Goal: Task Accomplishment & Management: Manage account settings

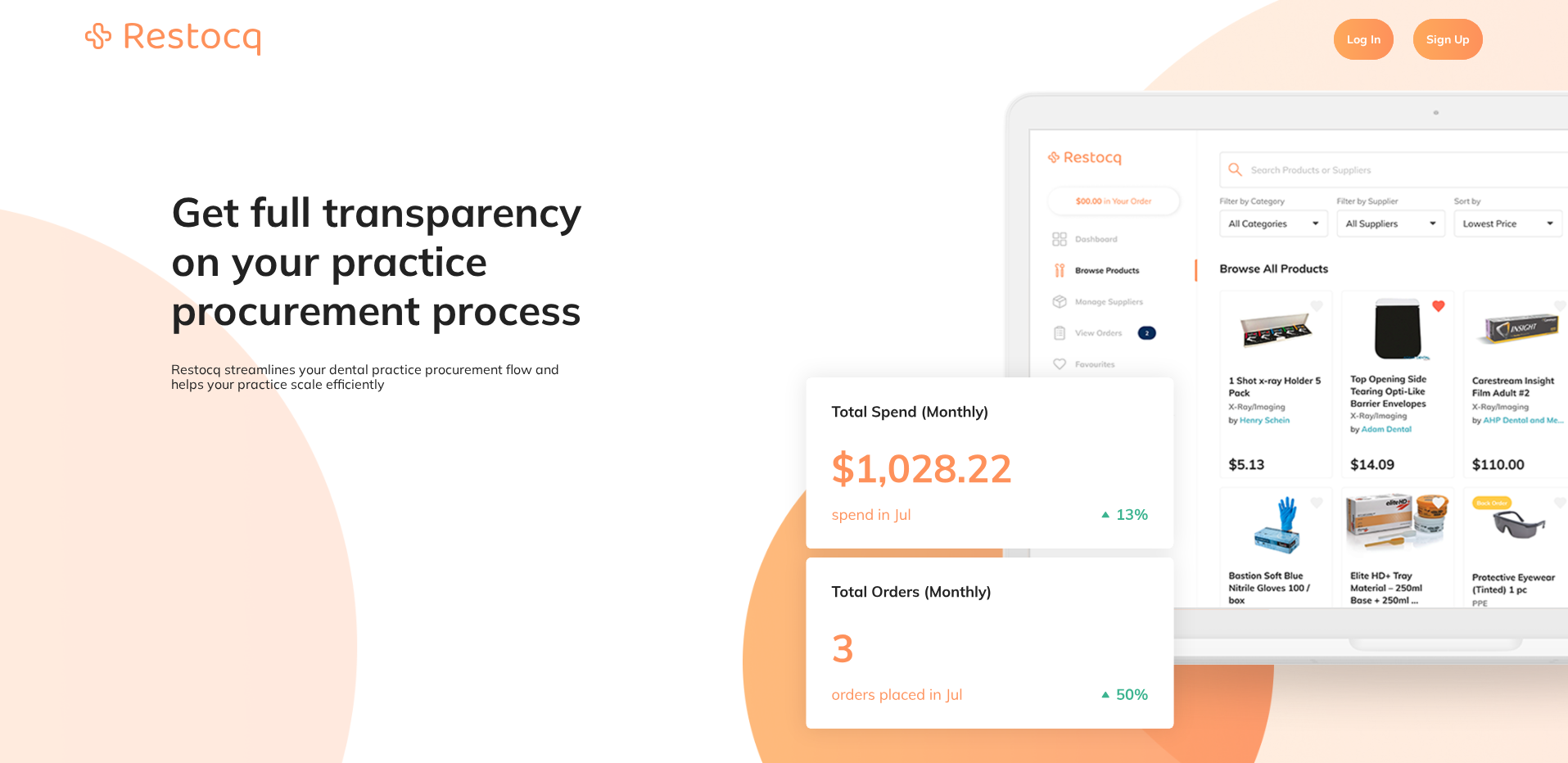
click at [1367, 34] on link "Log In" at bounding box center [1363, 39] width 60 height 41
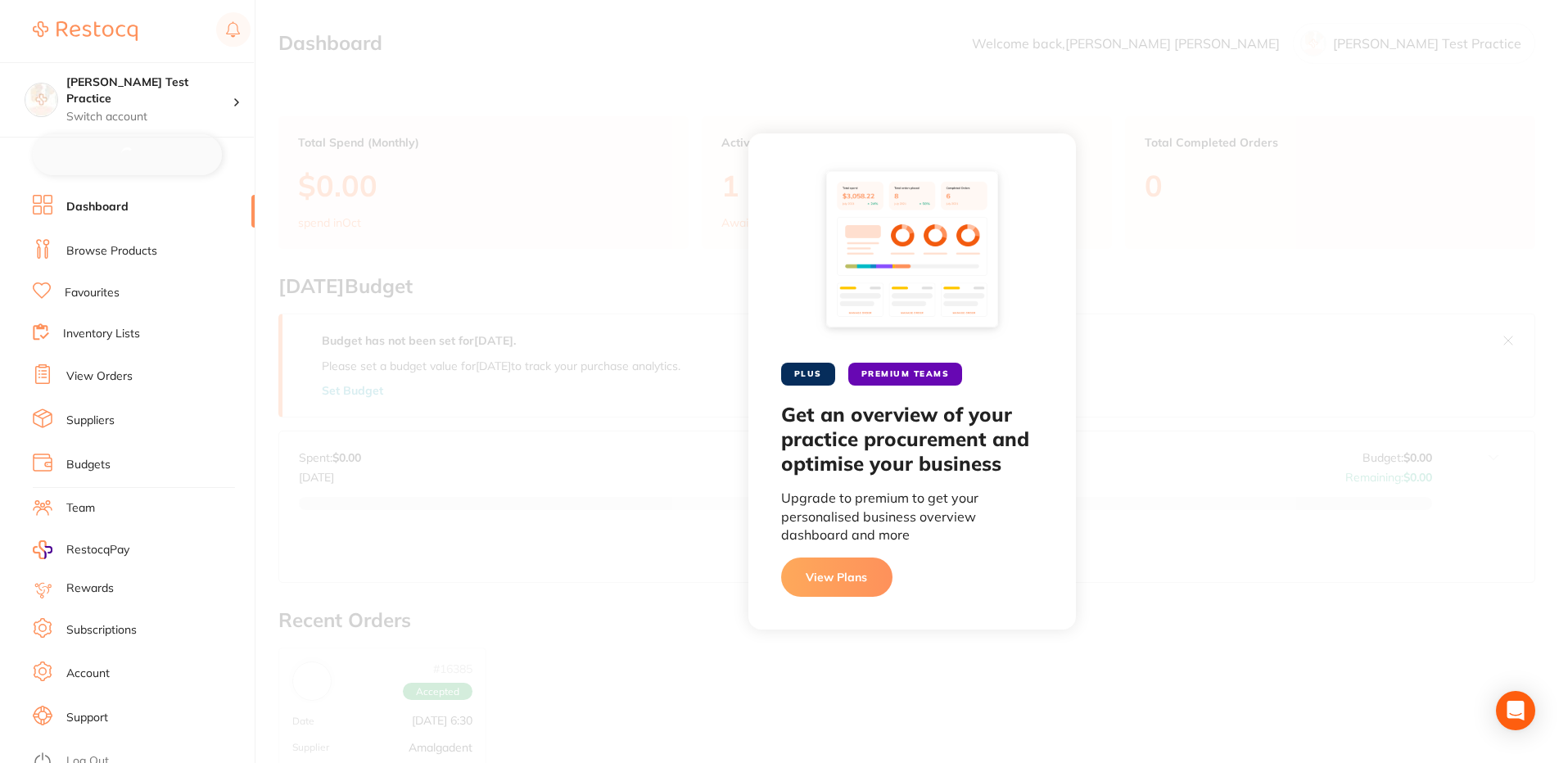
checkbox input "false"
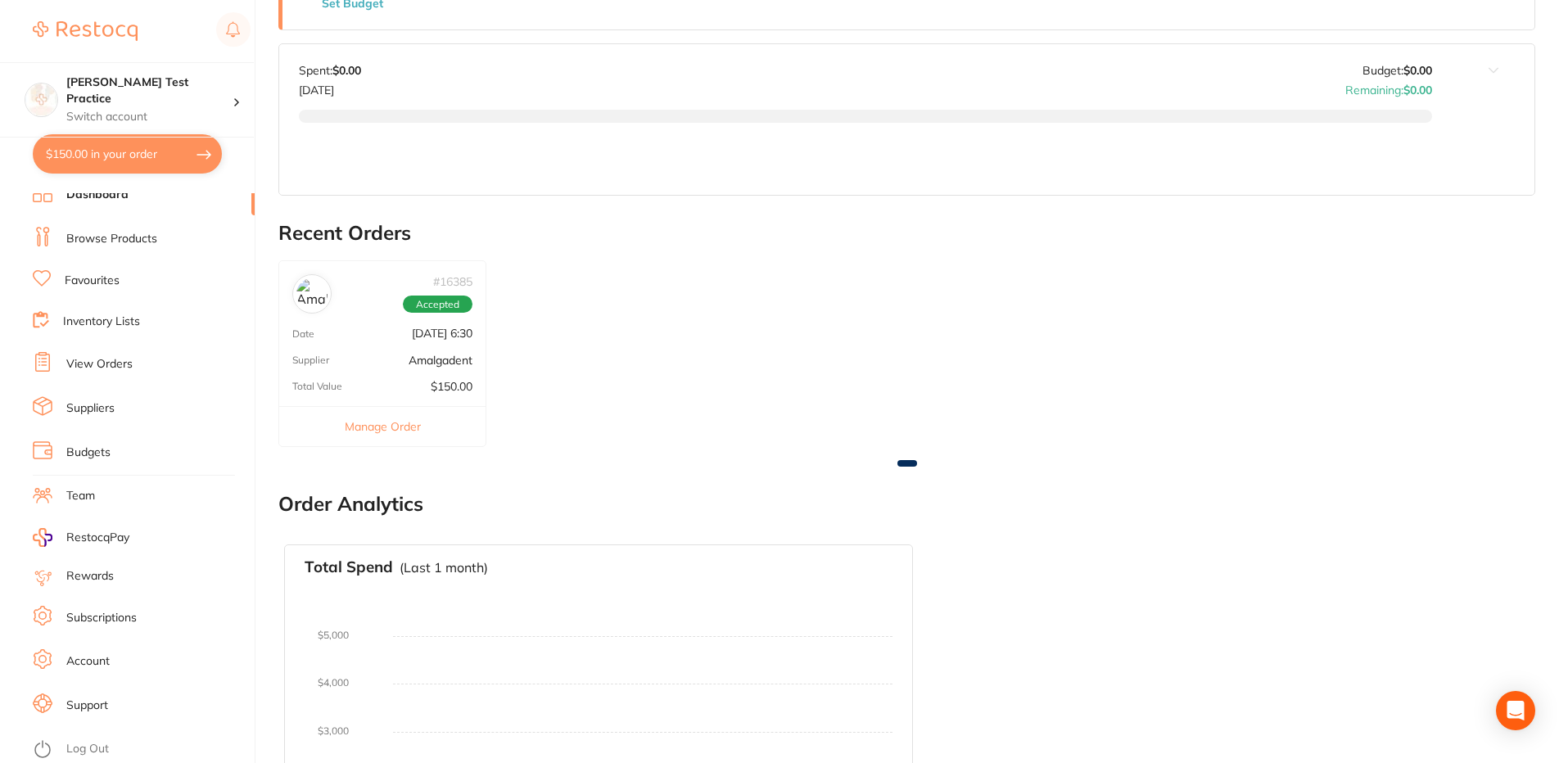
scroll to position [491, 0]
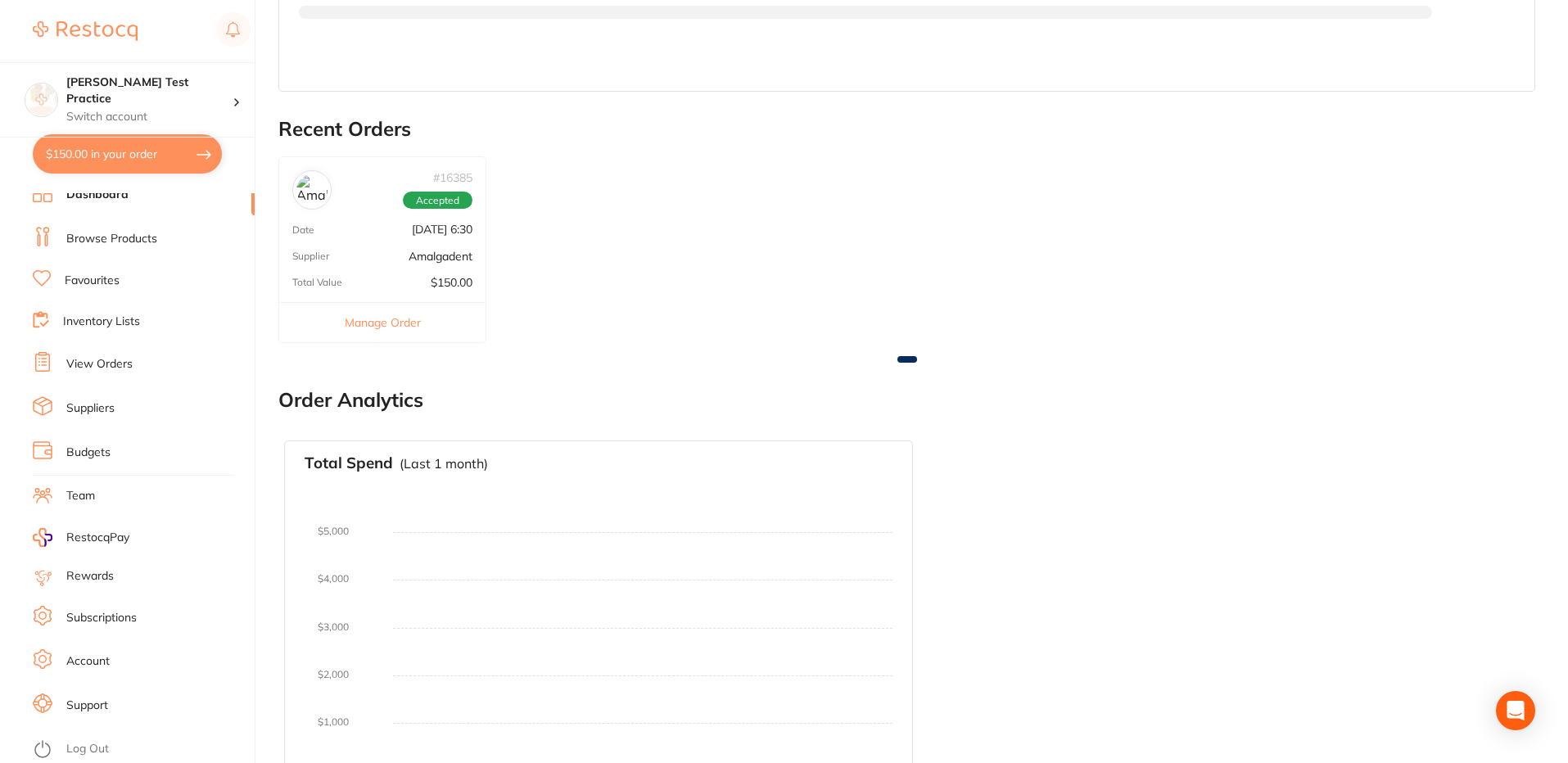
click at [76, 755] on link "Log Out" at bounding box center [87, 750] width 43 height 17
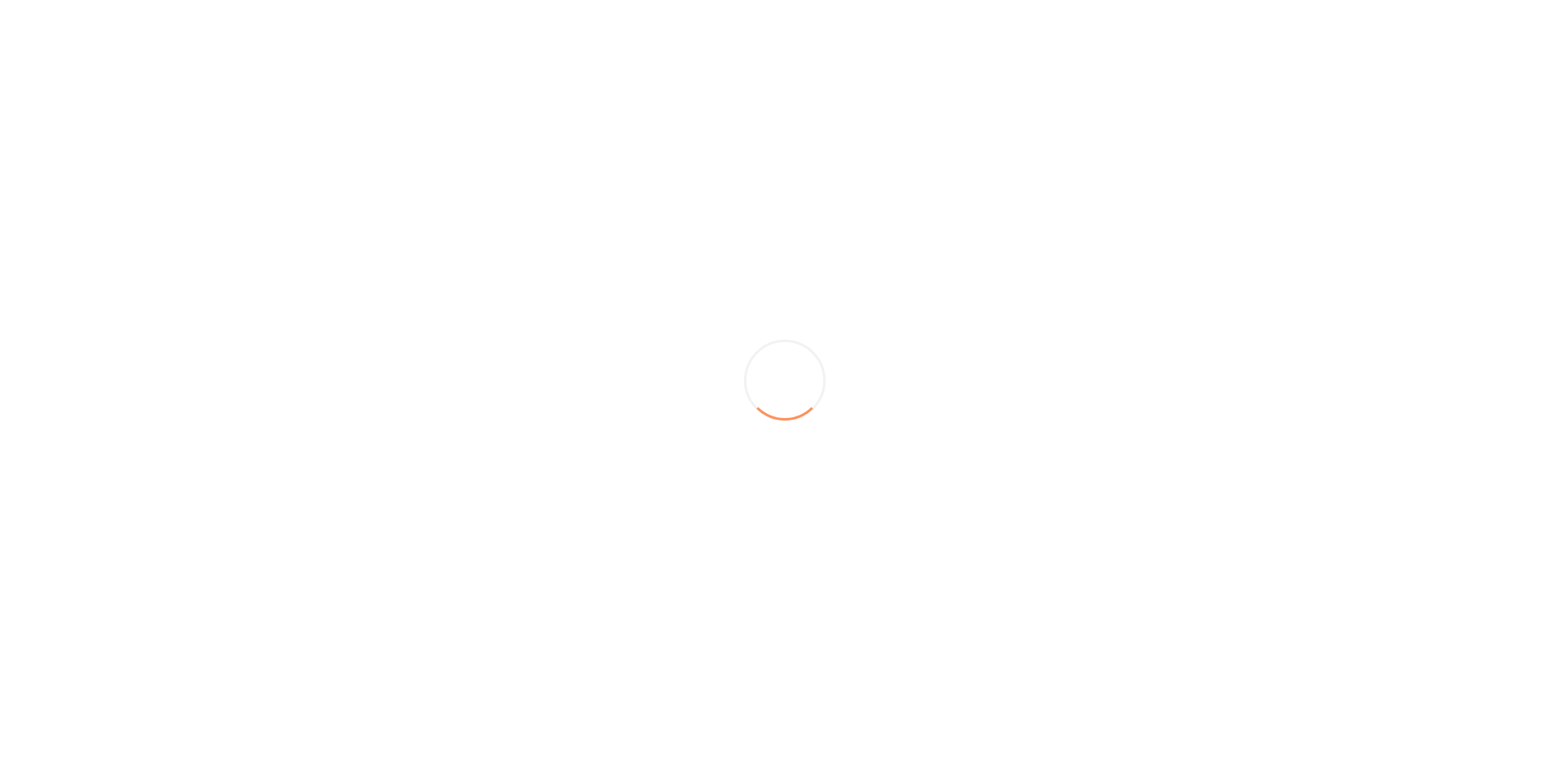
scroll to position [0, 0]
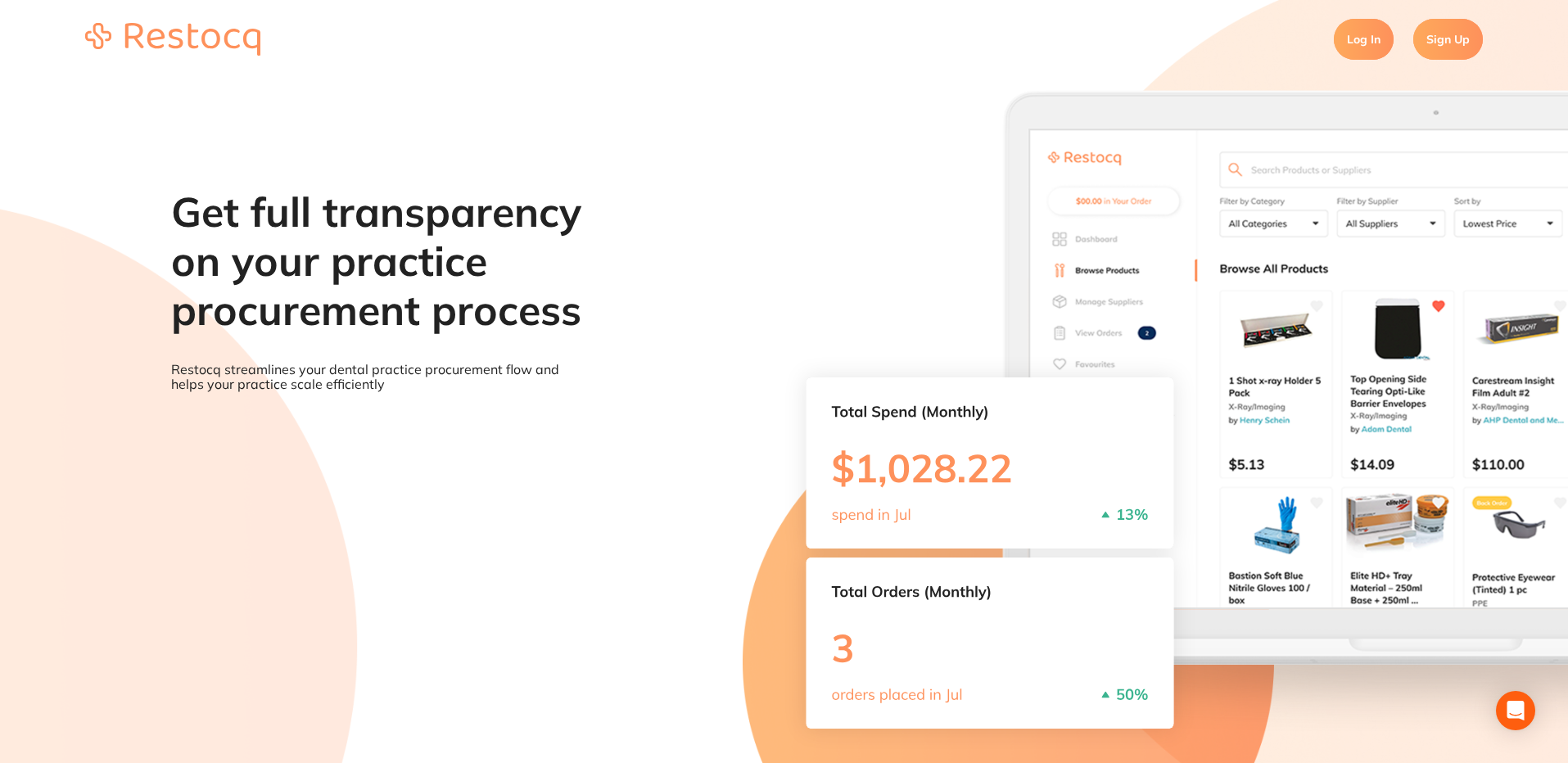
click at [1345, 34] on link "Log In" at bounding box center [1363, 39] width 60 height 41
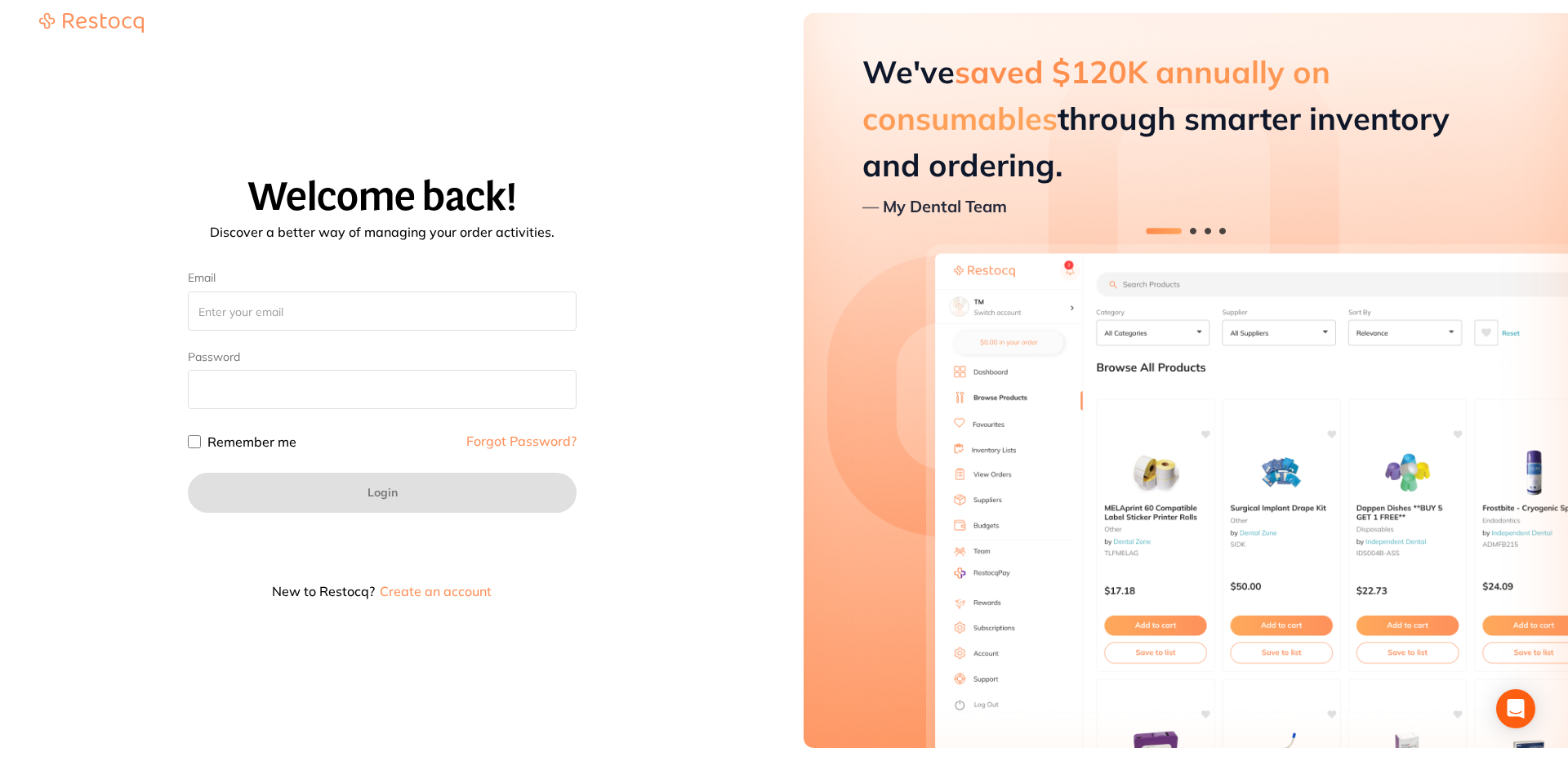
click at [701, 491] on div "Welcome back! Discover a better way of managing your order activities. Email Pa…" at bounding box center [382, 393] width 725 height 434
